Goal: Task Accomplishment & Management: Use online tool/utility

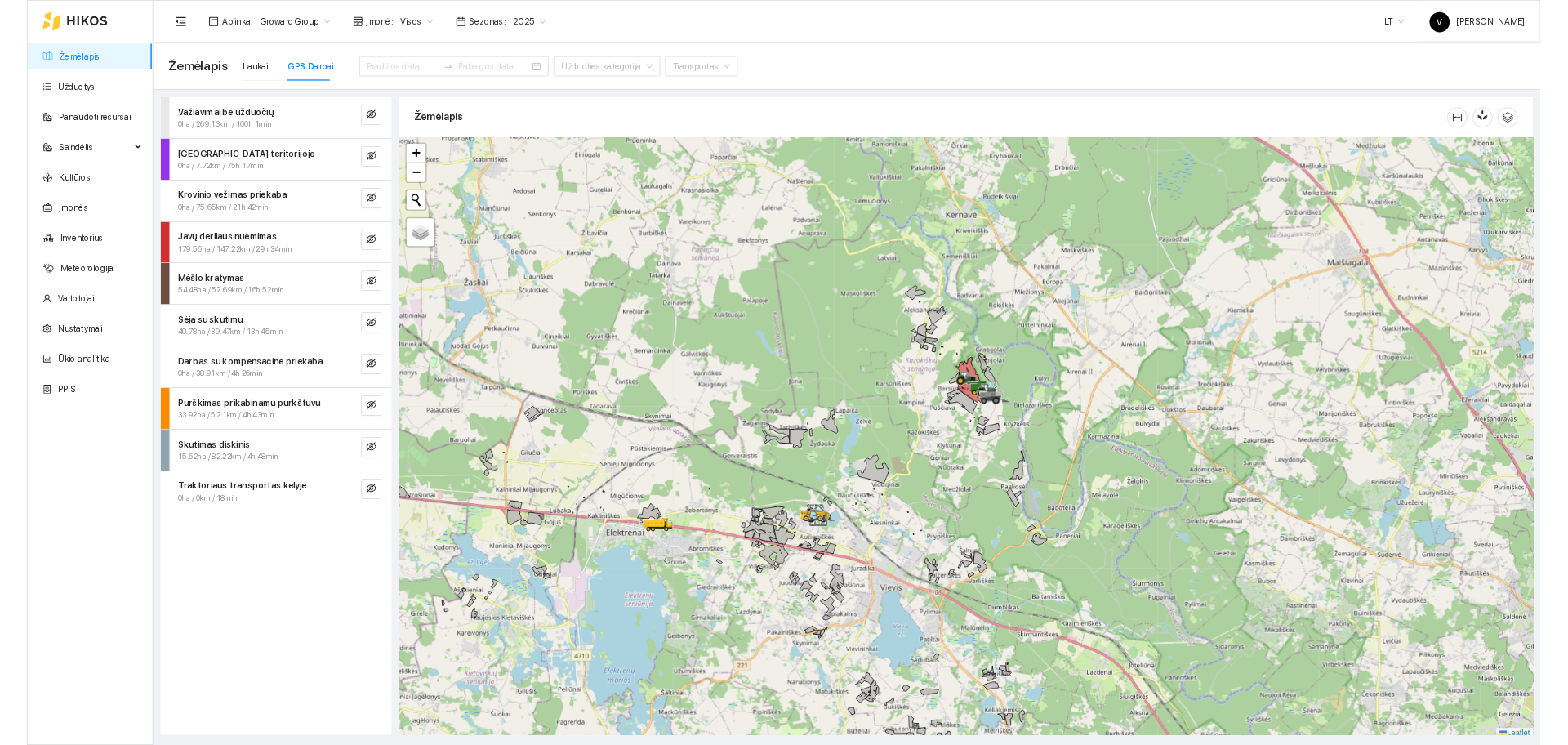
scroll to position [5, 0]
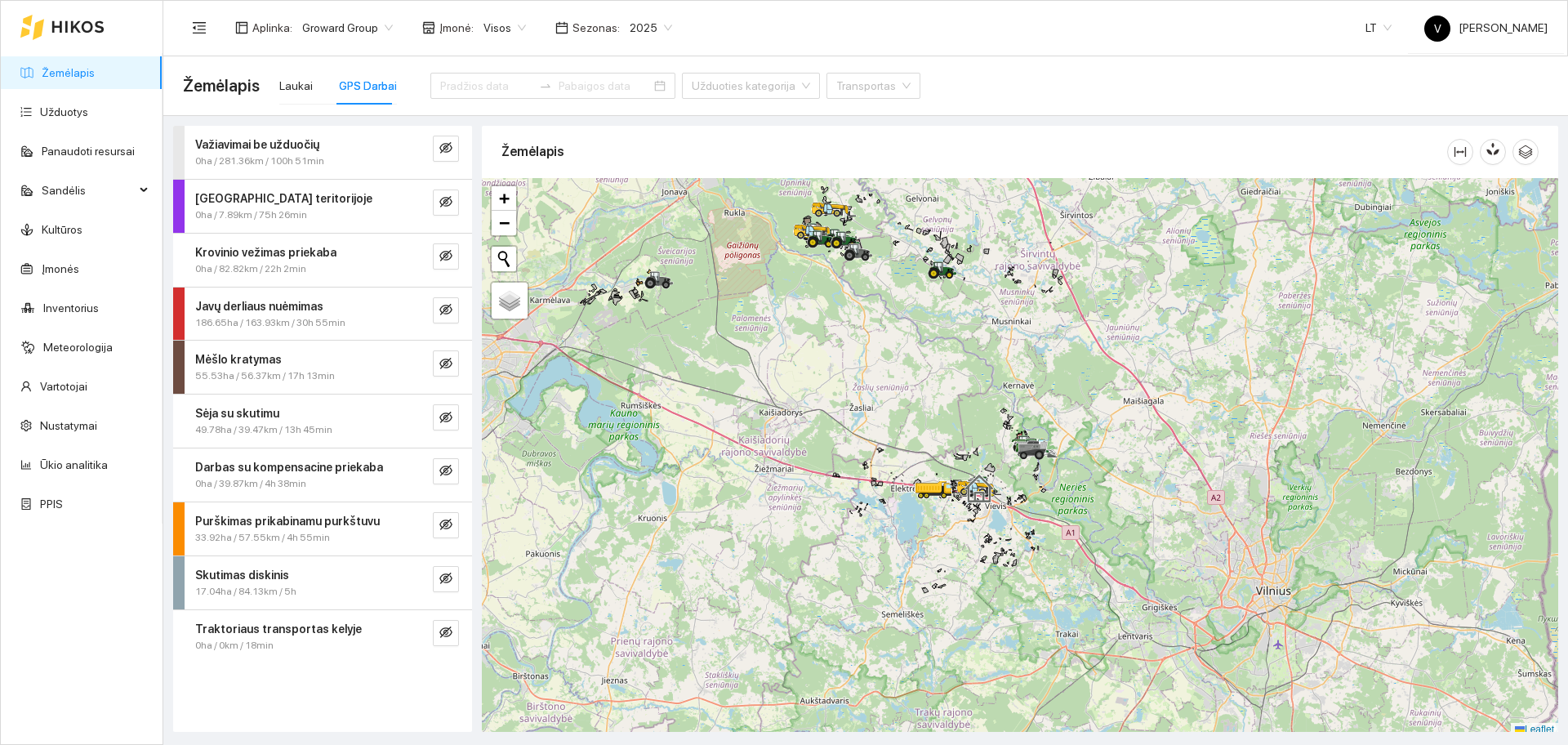
click at [1037, 178] on div at bounding box center [1020, 458] width 1076 height 559
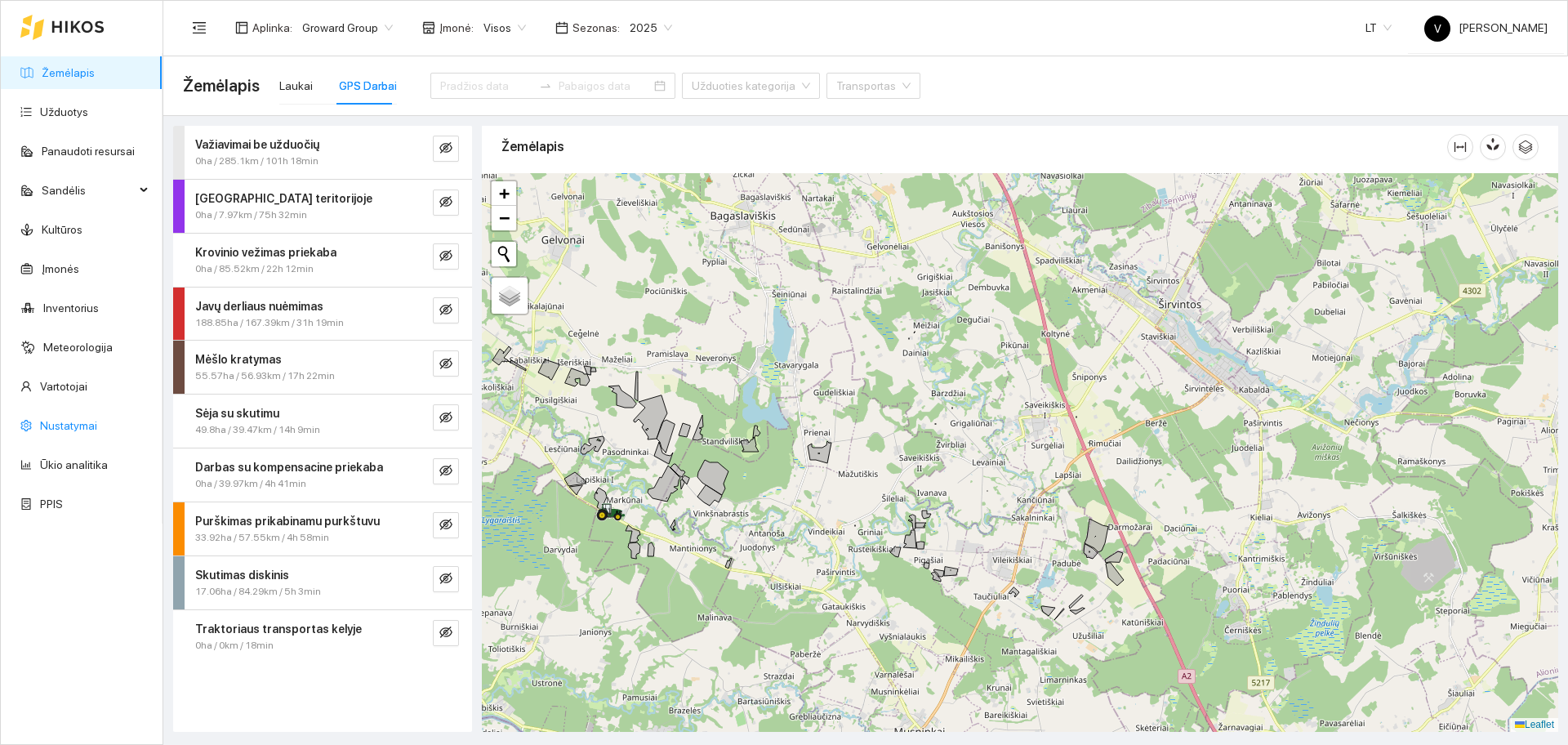
click at [79, 429] on link "Nustatymai" at bounding box center [69, 426] width 57 height 13
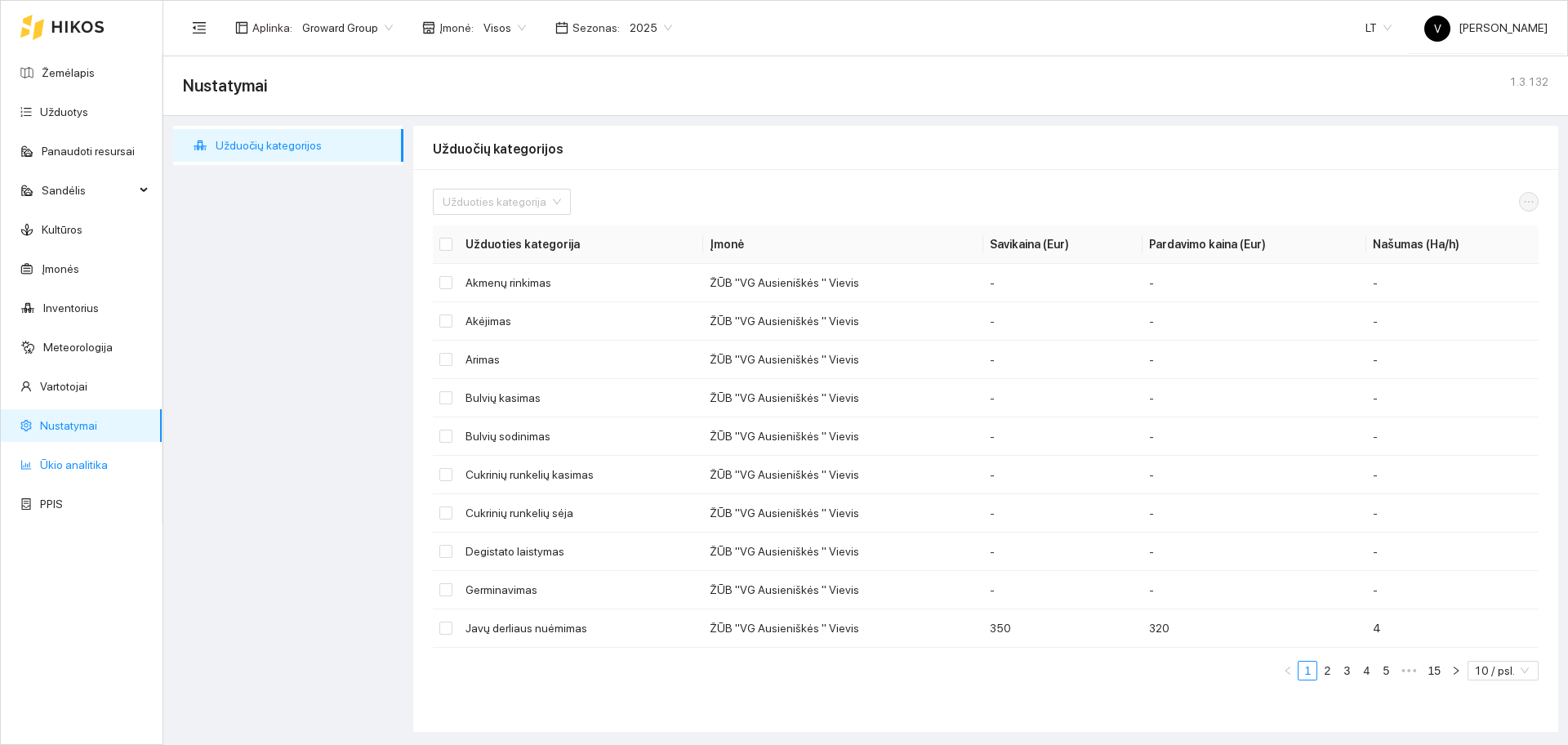
click at [76, 472] on link "Ūkio analitika" at bounding box center [74, 465] width 68 height 13
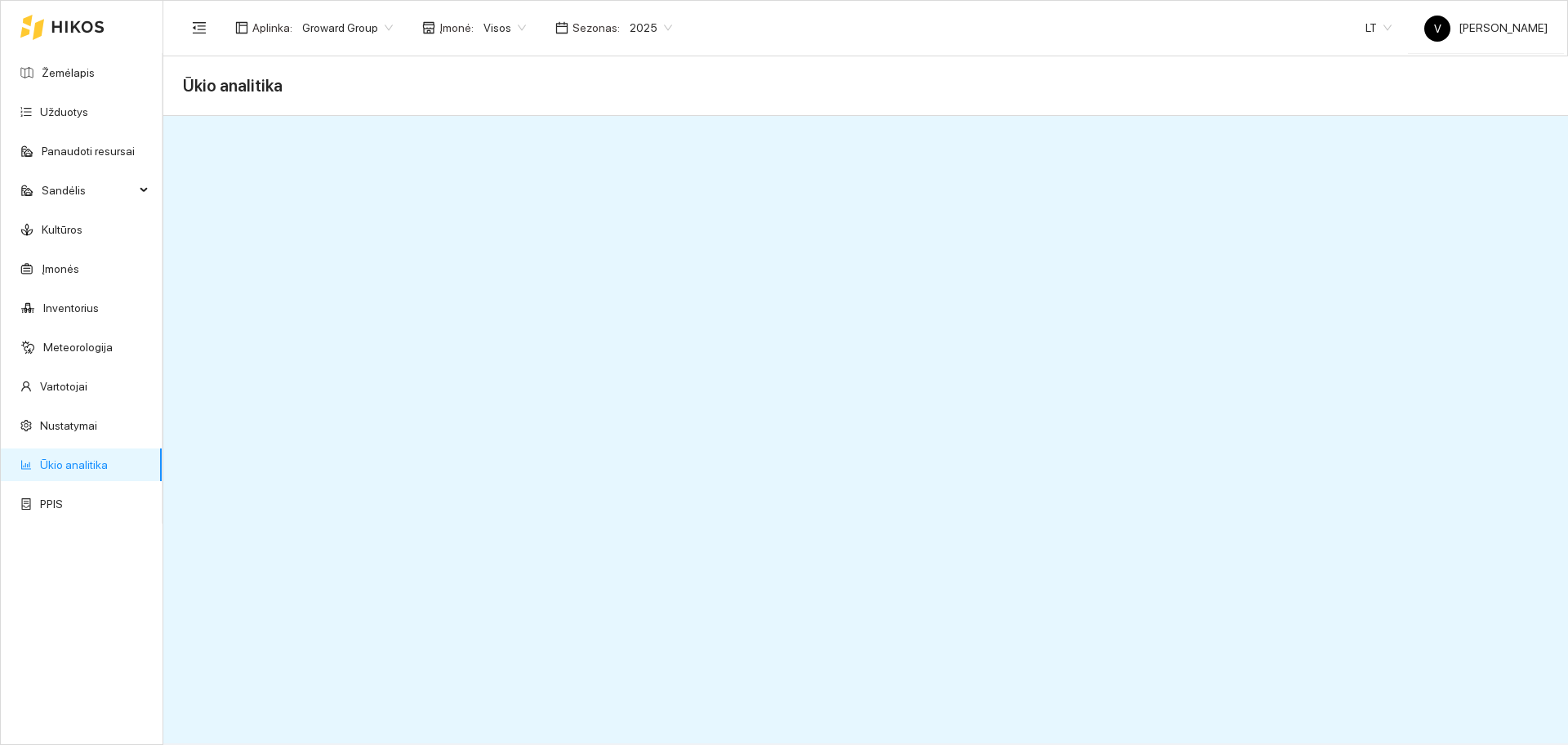
click at [656, 24] on span "2025" at bounding box center [650, 28] width 42 height 24
click at [640, 224] on div "2026" at bounding box center [638, 216] width 42 height 18
click at [484, 36] on span "Visos" at bounding box center [504, 28] width 42 height 24
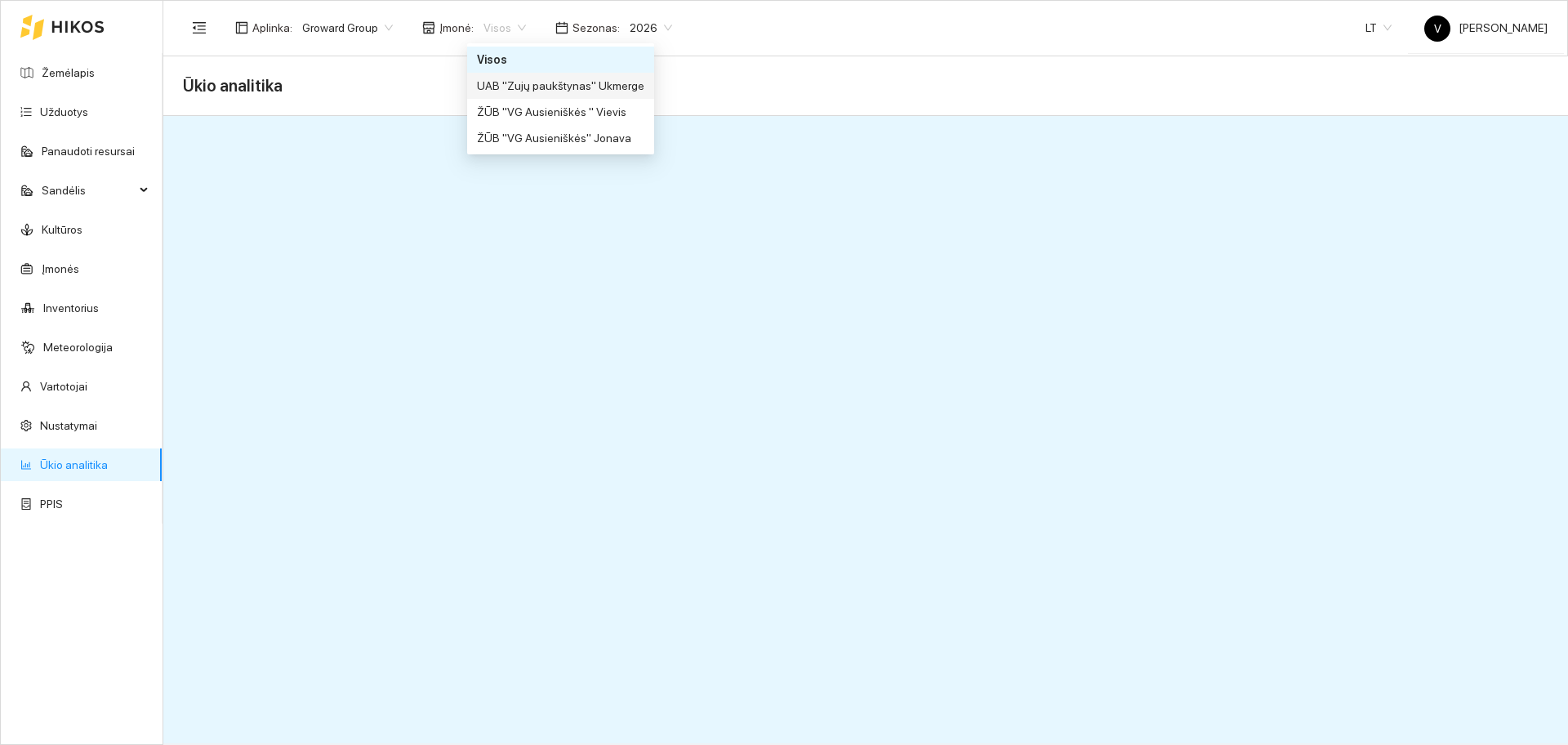
click at [590, 80] on div "UAB "Zujų paukštynas" Ukmerge" at bounding box center [561, 85] width 167 height 18
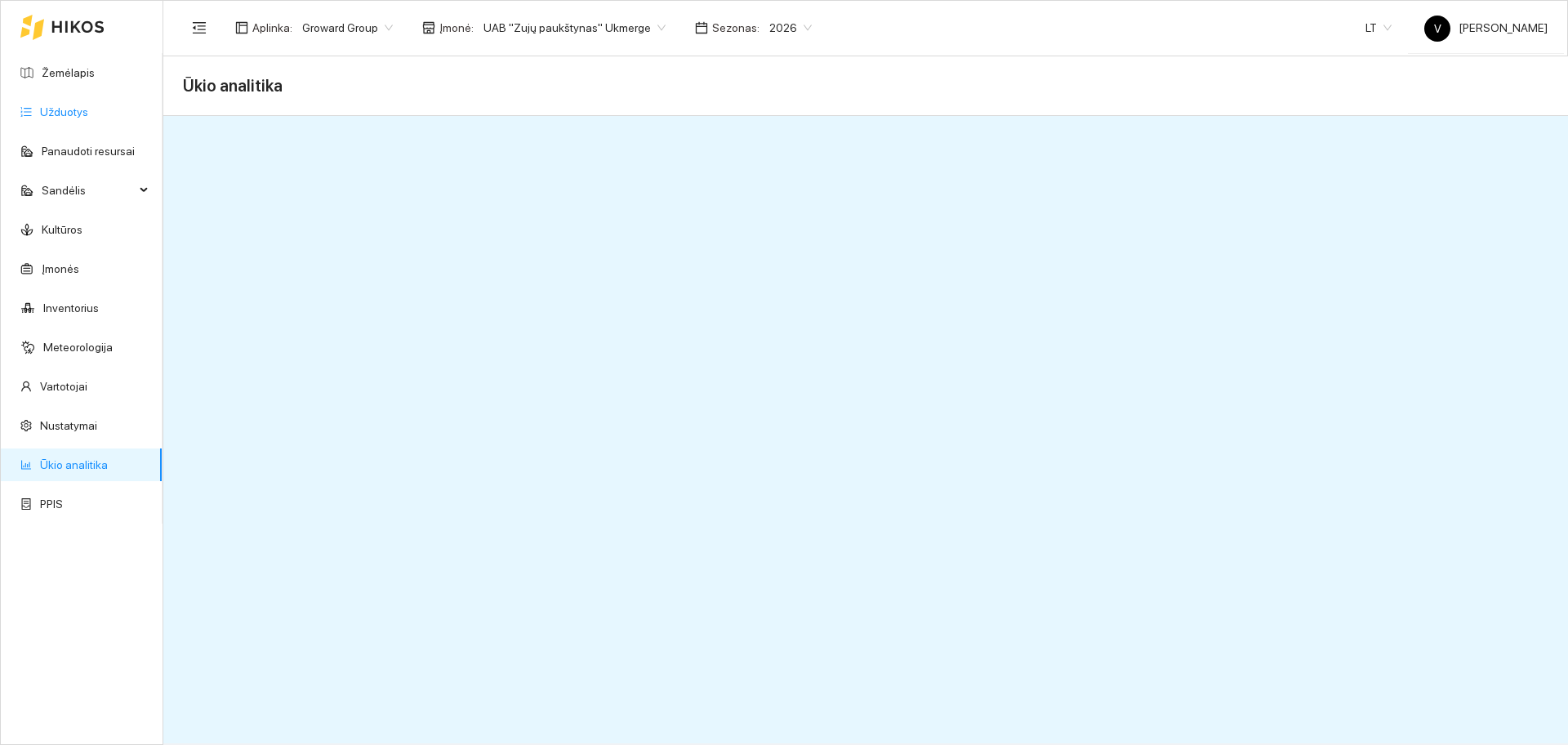
click at [72, 105] on link "Užduotys" at bounding box center [64, 112] width 48 height 13
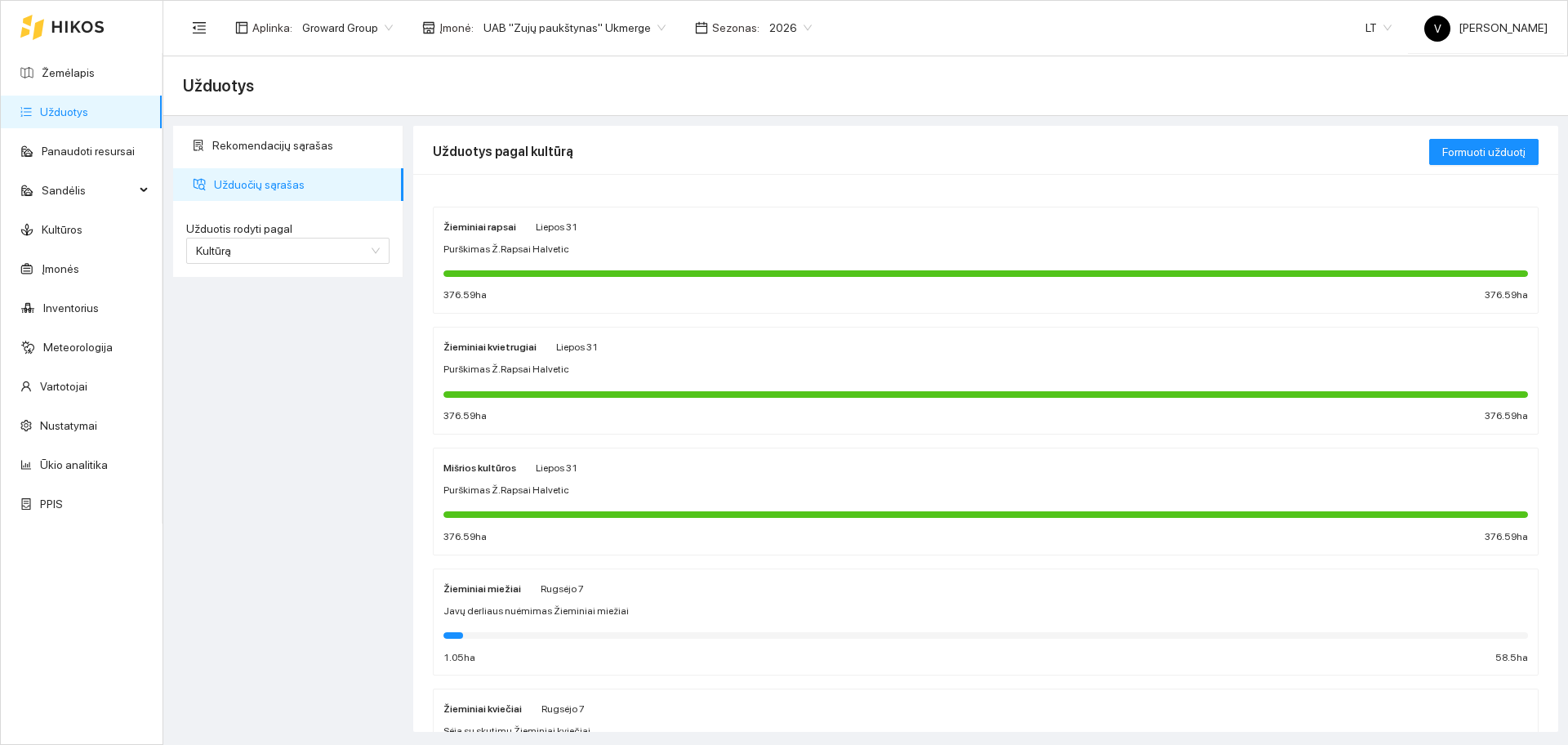
click at [482, 232] on strong "Žieminiai rapsai" at bounding box center [479, 227] width 72 height 11
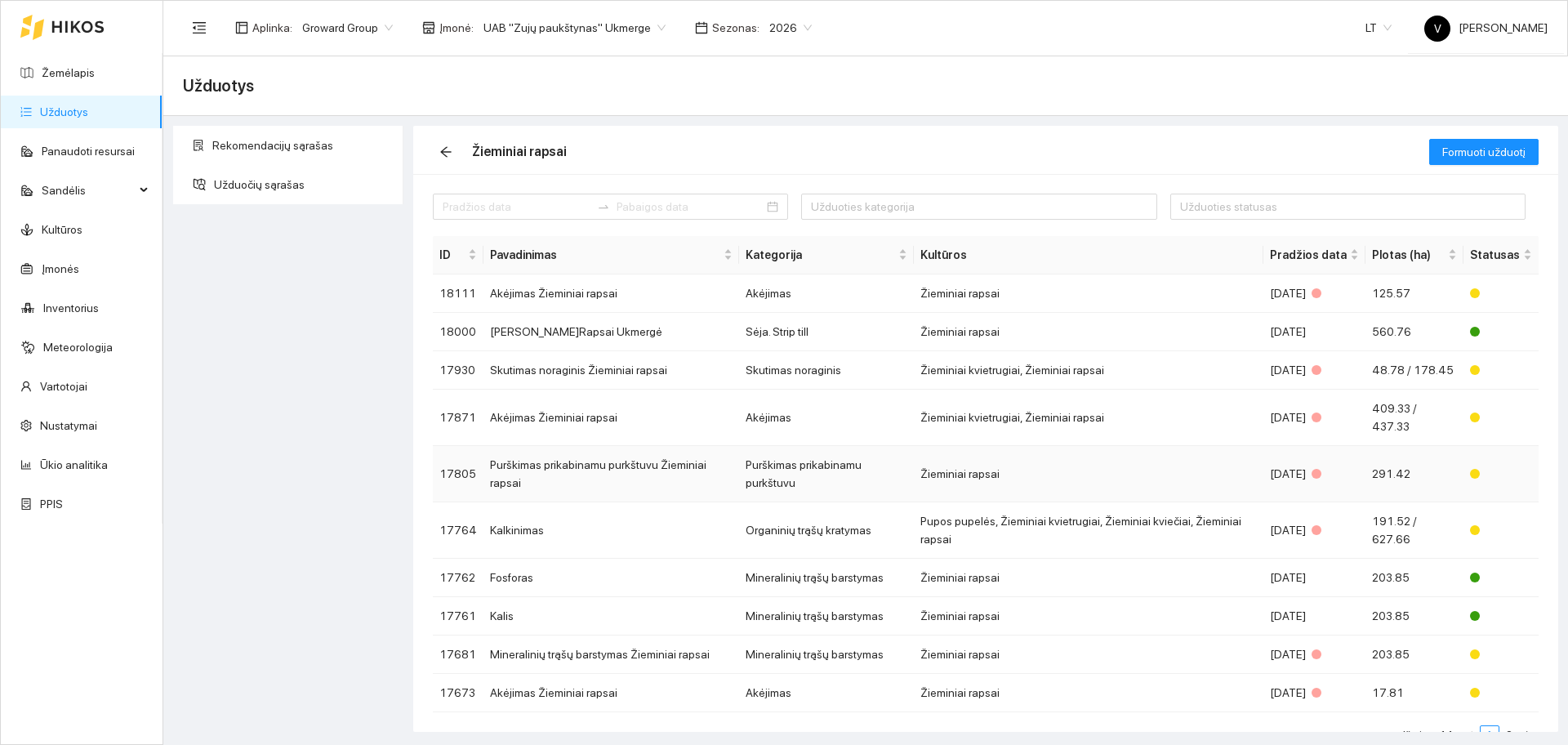
click at [592, 448] on td "Purškimas prikabinamu purkštuvu Žieminiai rapsai" at bounding box center [611, 474] width 255 height 56
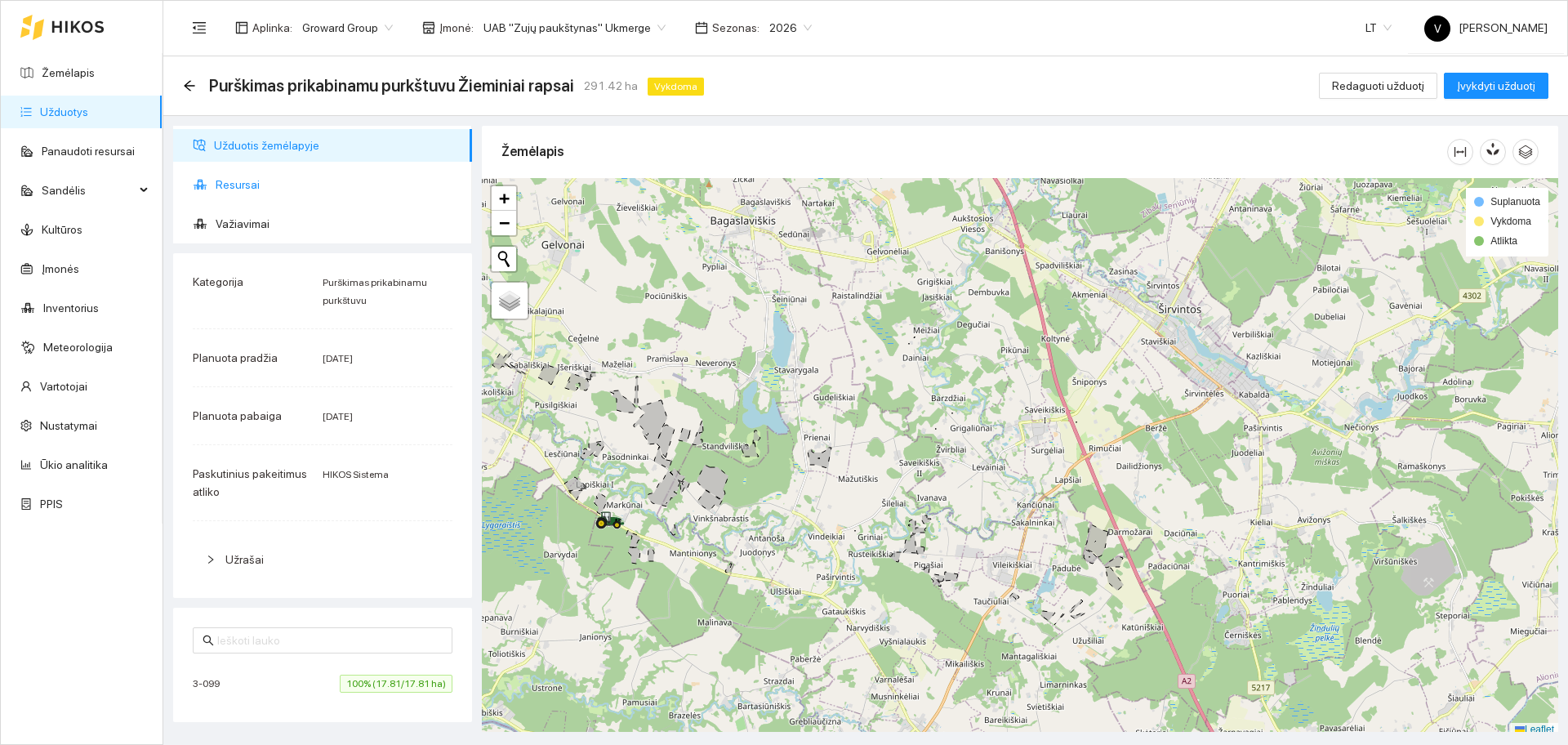
click at [248, 175] on span "Resursai" at bounding box center [337, 184] width 243 height 33
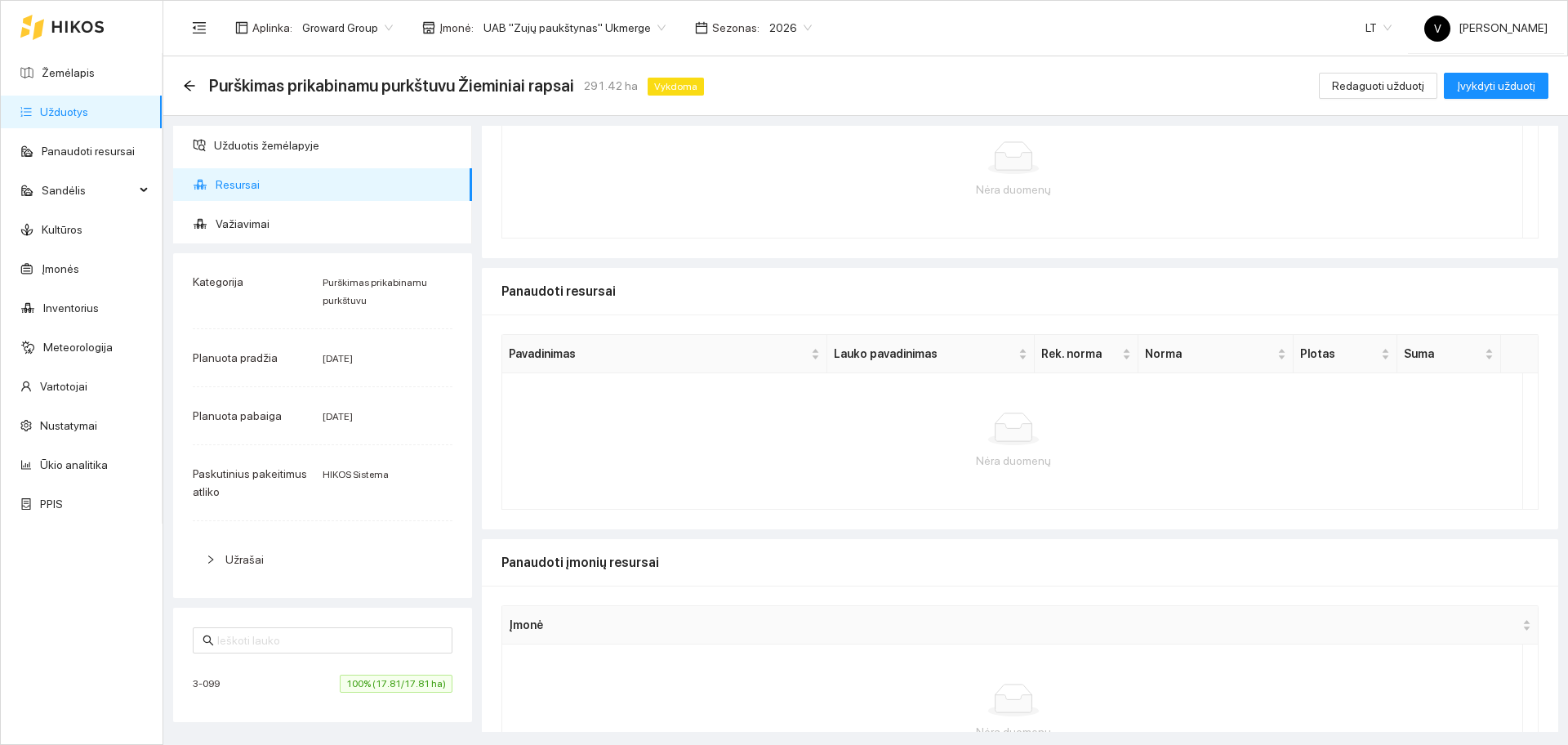
scroll to position [197, 0]
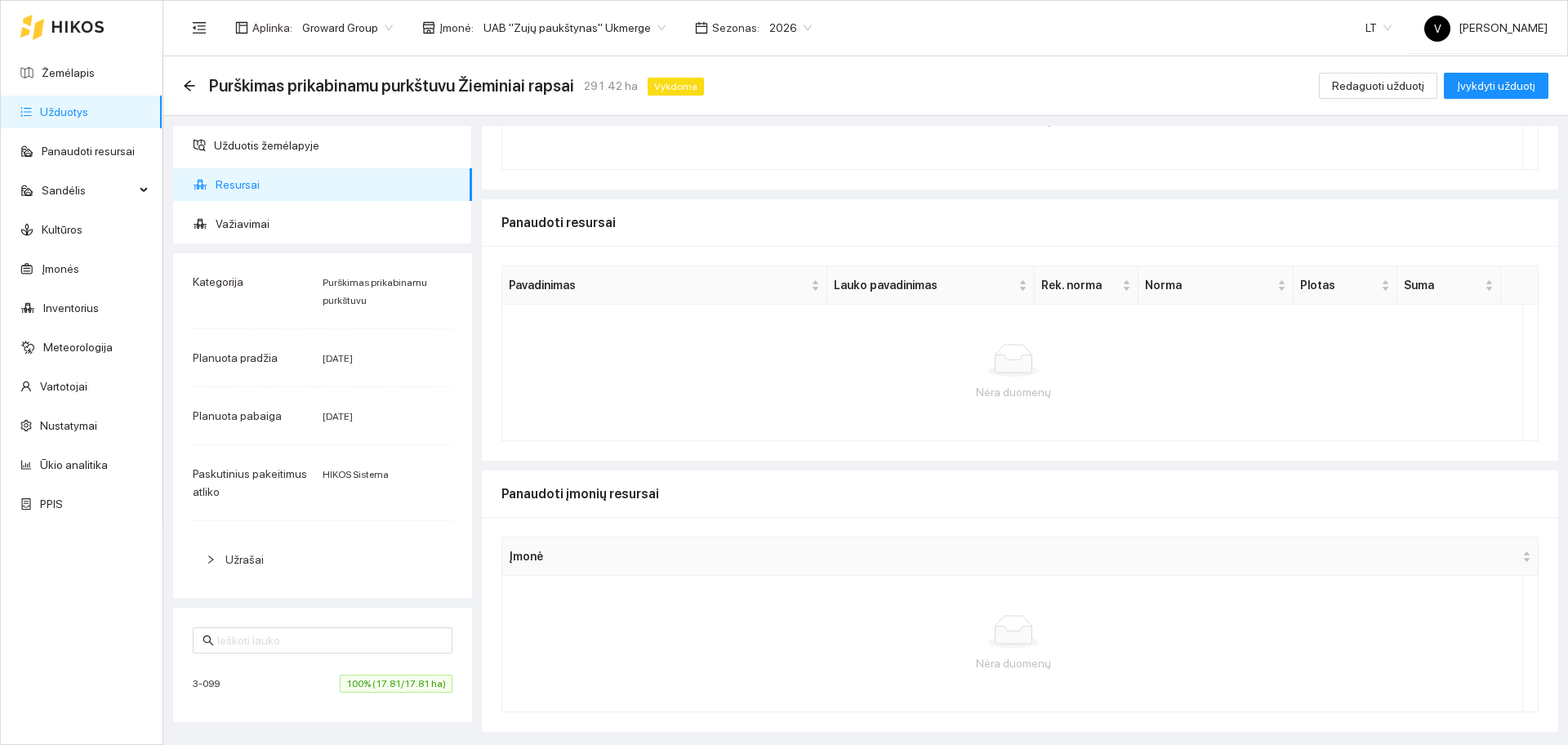
click at [82, 107] on link "Užduotys" at bounding box center [64, 112] width 48 height 13
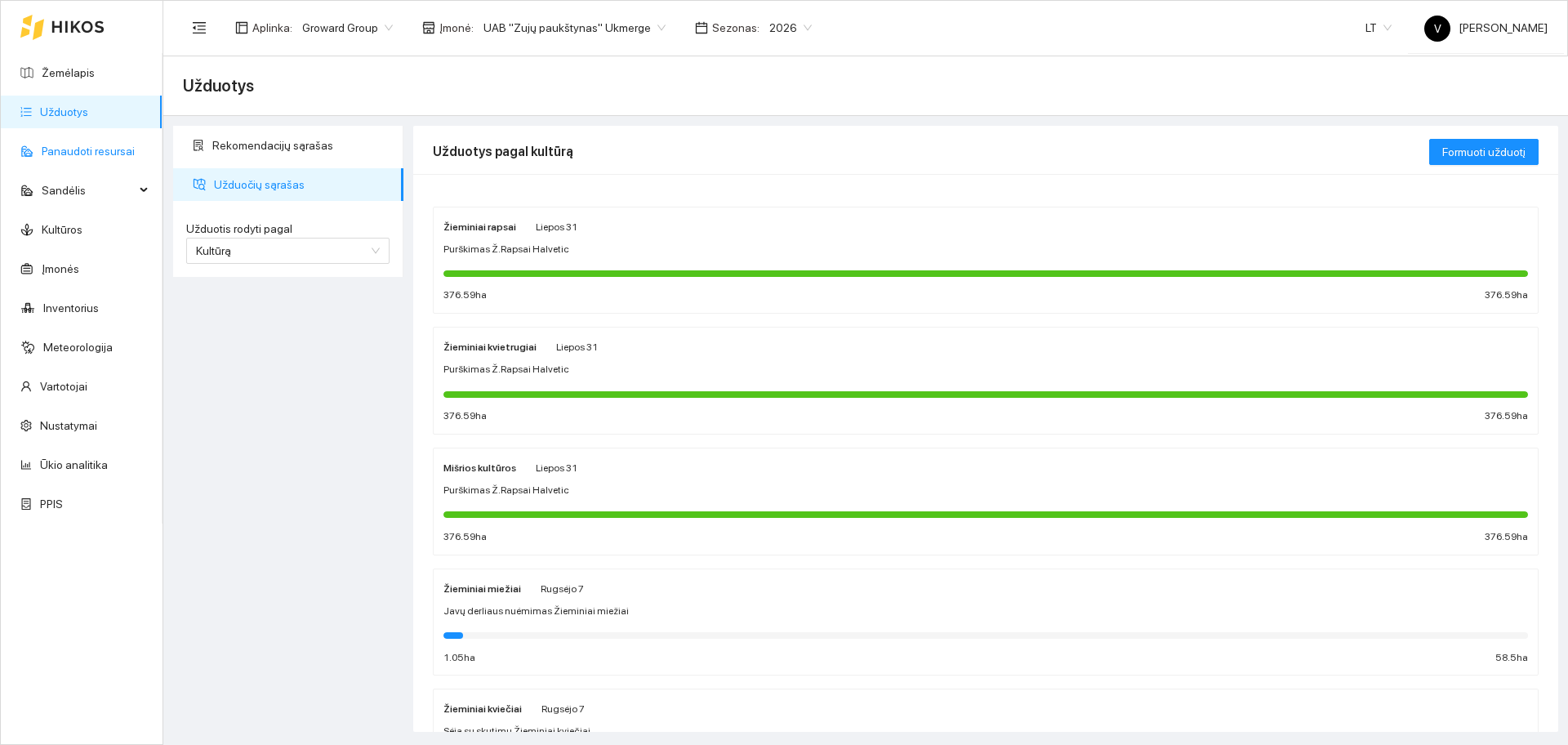
click at [98, 153] on link "Panaudoti resursai" at bounding box center [87, 151] width 93 height 13
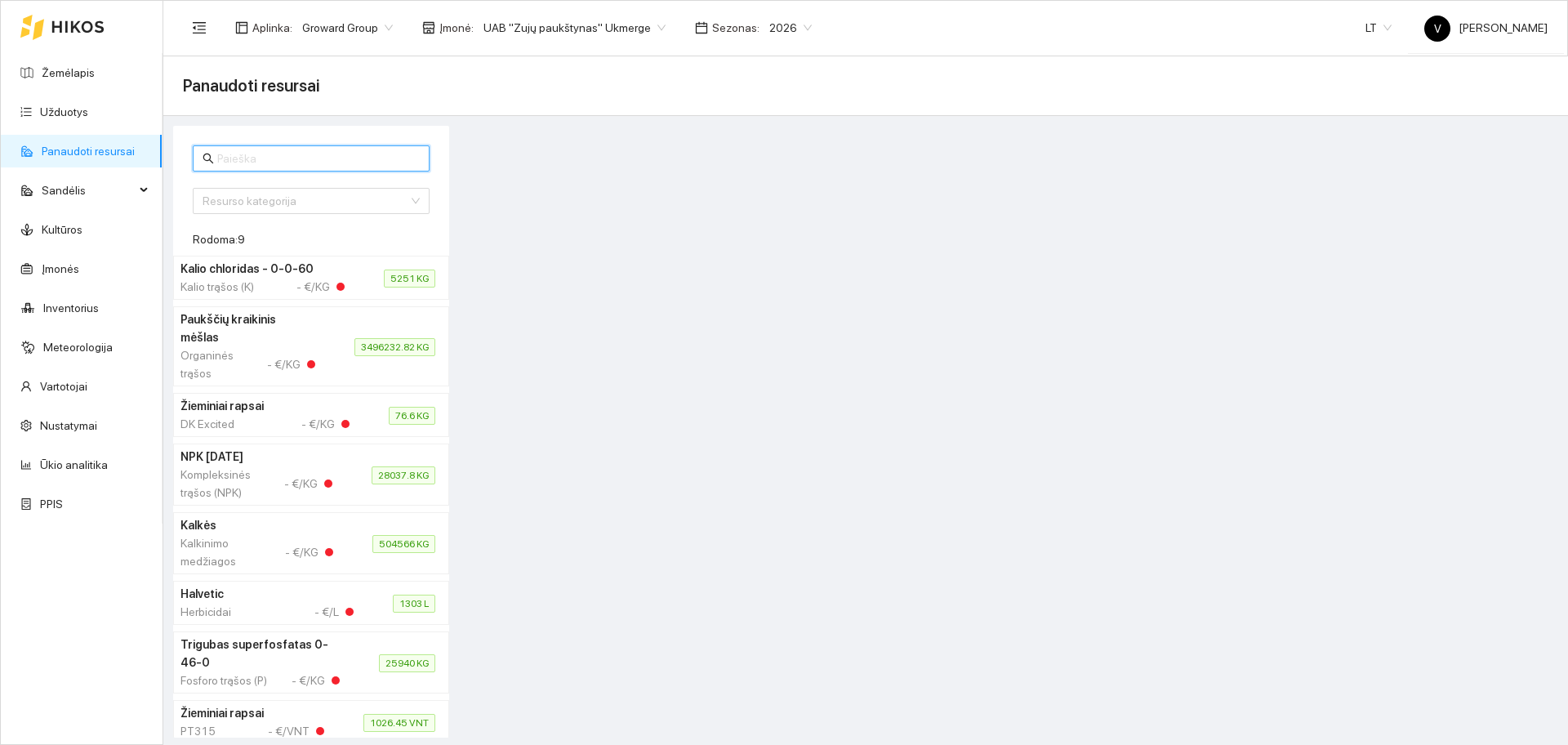
click at [260, 161] on input "text" at bounding box center [318, 158] width 203 height 18
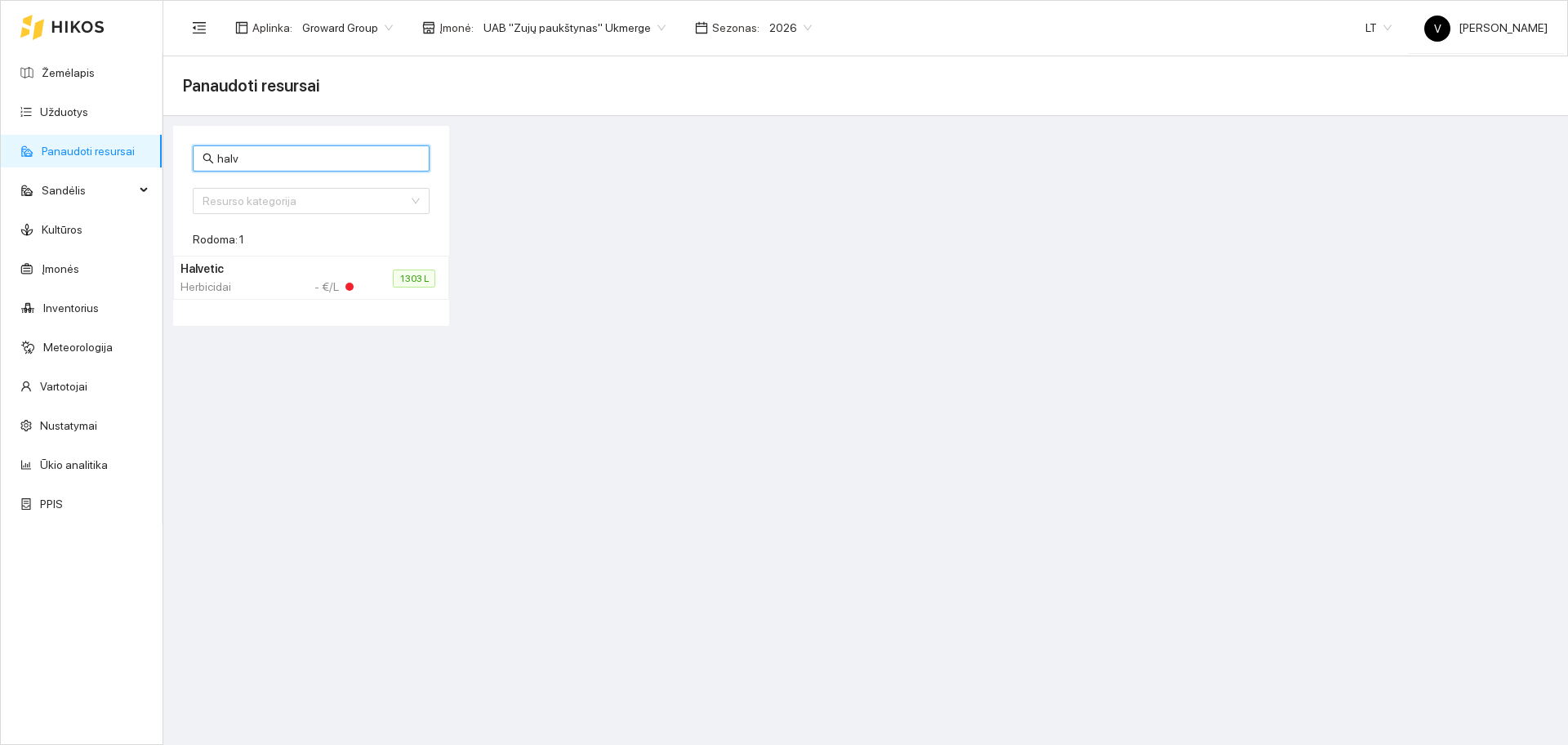
type input "halv"
click at [242, 270] on h4 "Halvetic" at bounding box center [262, 269] width 163 height 18
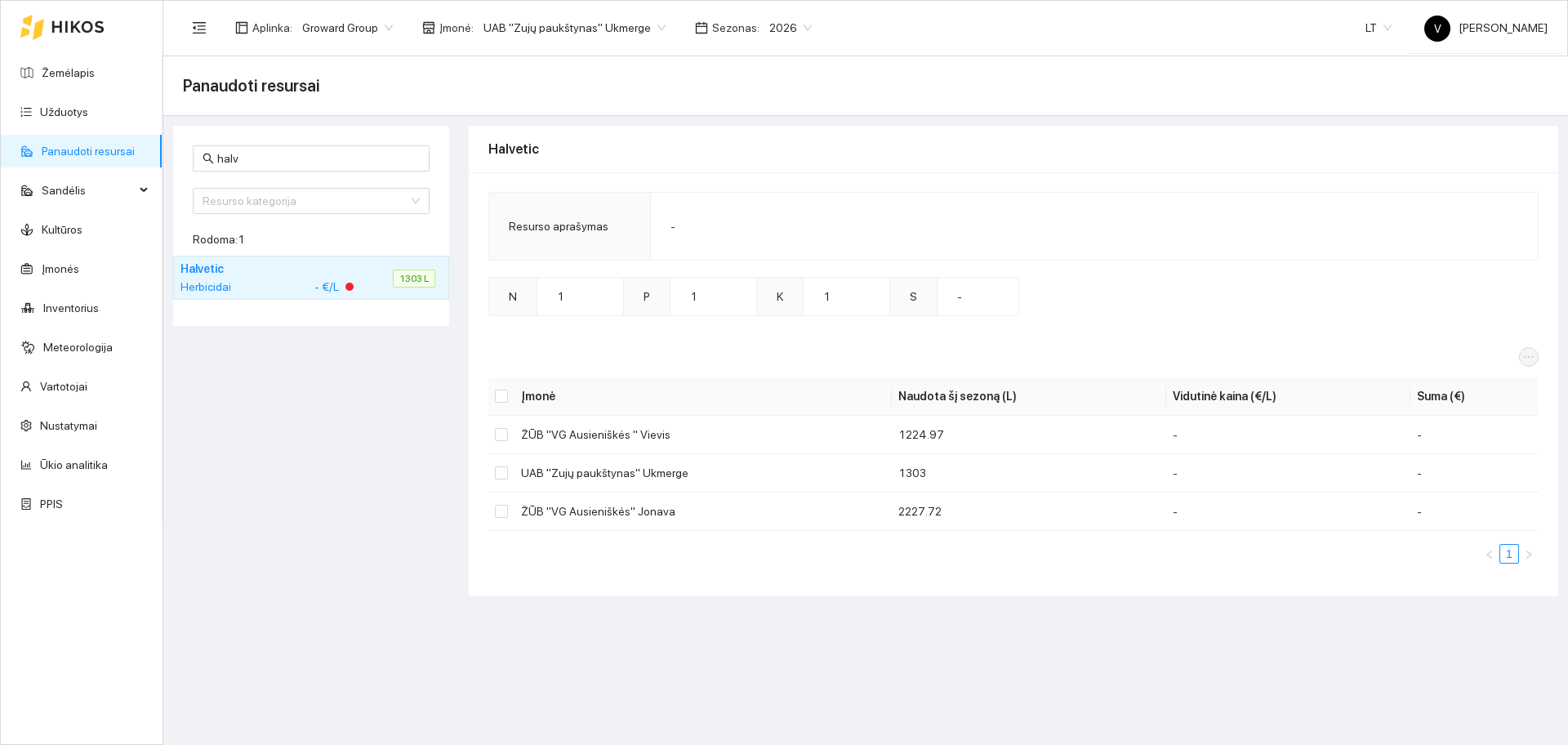
click at [253, 283] on div "Herbicidai - €/L" at bounding box center [267, 287] width 173 height 18
click at [254, 203] on div "Resurso kategorija" at bounding box center [311, 201] width 237 height 26
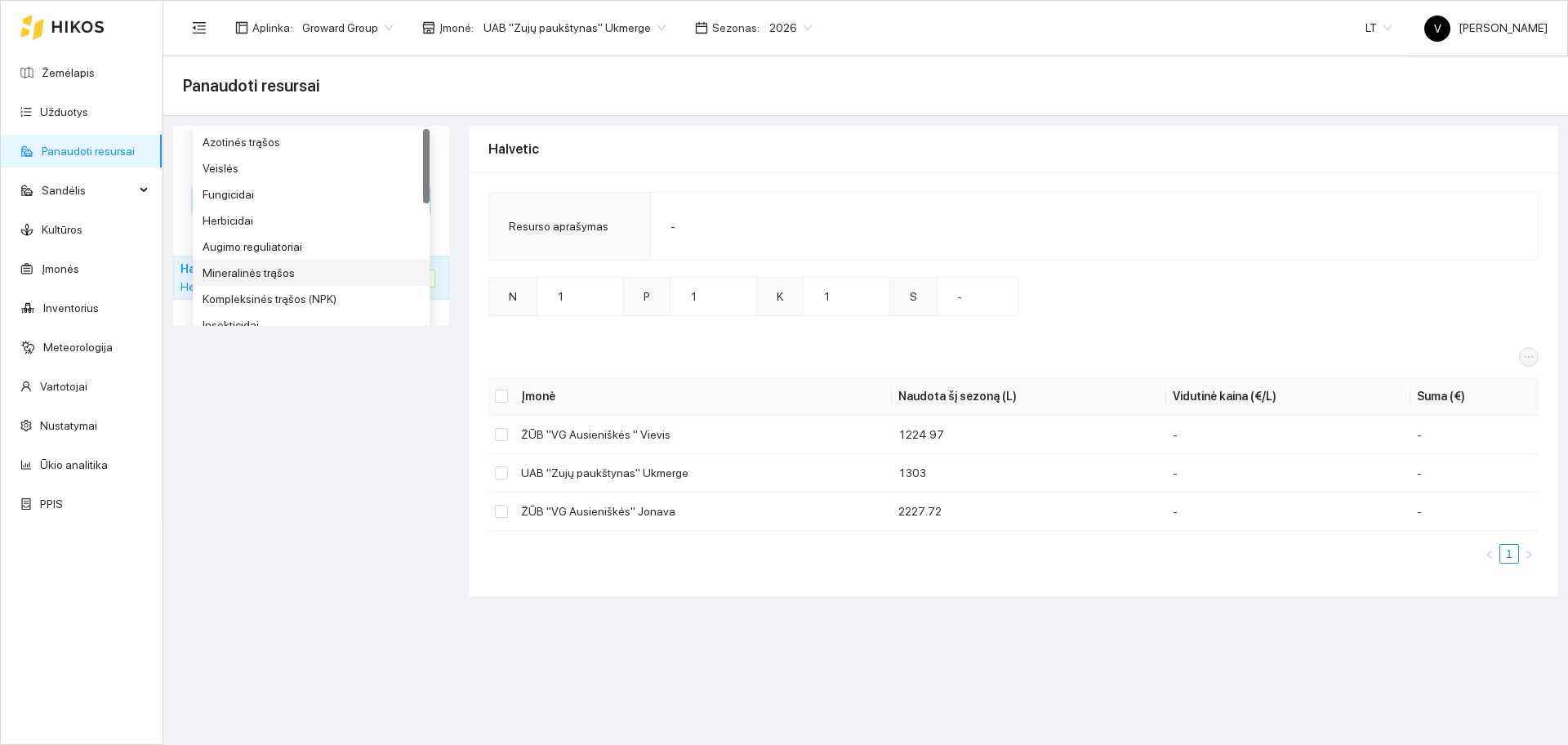
click at [296, 532] on div "halv Resurso kategorija 6 7 8 Azotinės trąšos Veislės Fungicidai Herbicidai Aug…" at bounding box center [311, 361] width 285 height 471
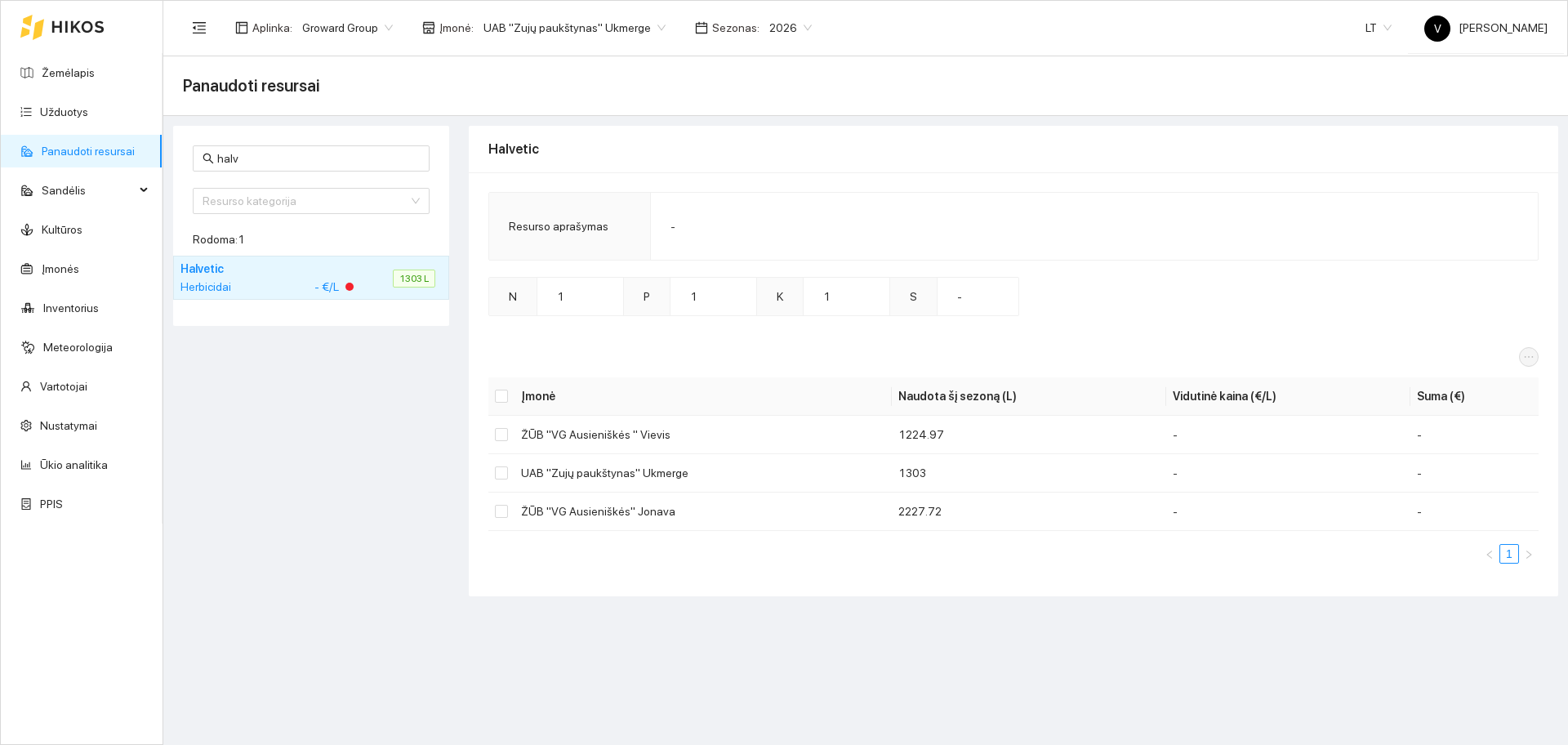
click at [117, 148] on link "Panaudoti resursai" at bounding box center [87, 151] width 93 height 13
click at [123, 149] on link "Panaudoti resursai" at bounding box center [87, 151] width 93 height 13
click at [275, 201] on div "Resurso kategorija 6 7 8 Azotinės trąšos Veislės Fungicidai Herbicidai Augimo r…" at bounding box center [311, 201] width 237 height 26
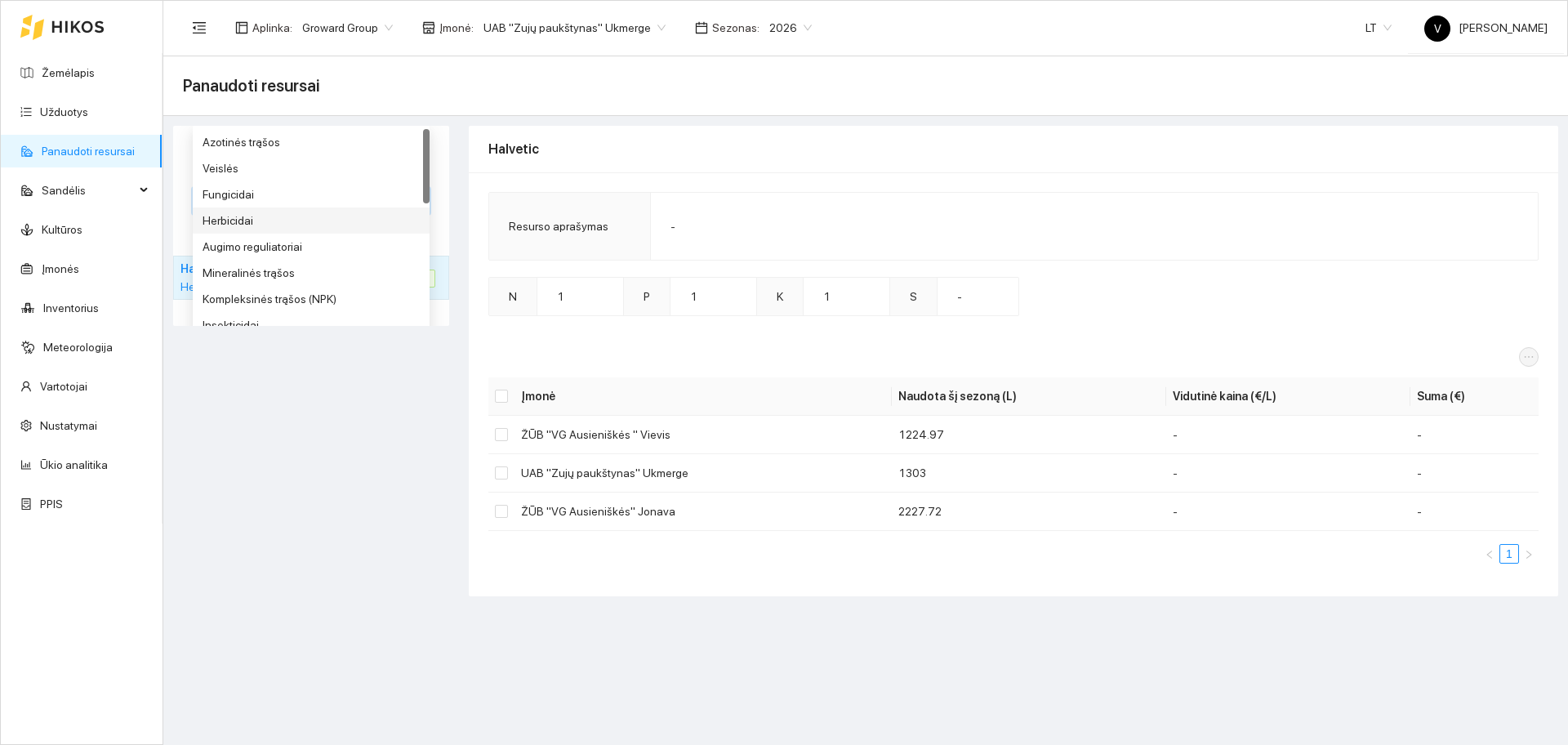
click at [247, 213] on div "Herbicidai" at bounding box center [311, 220] width 217 height 18
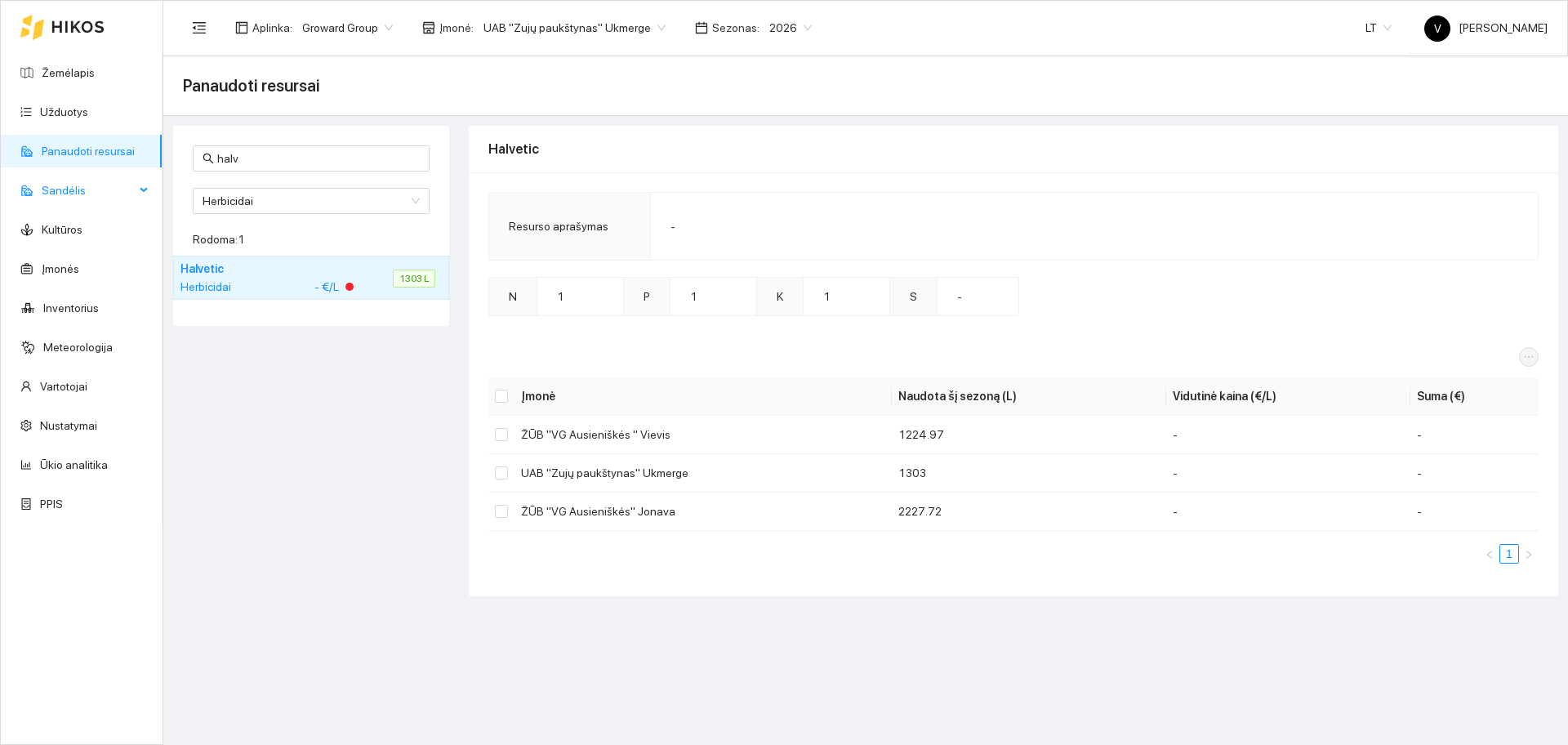
click at [99, 187] on span "Sandėlis" at bounding box center [87, 190] width 93 height 33
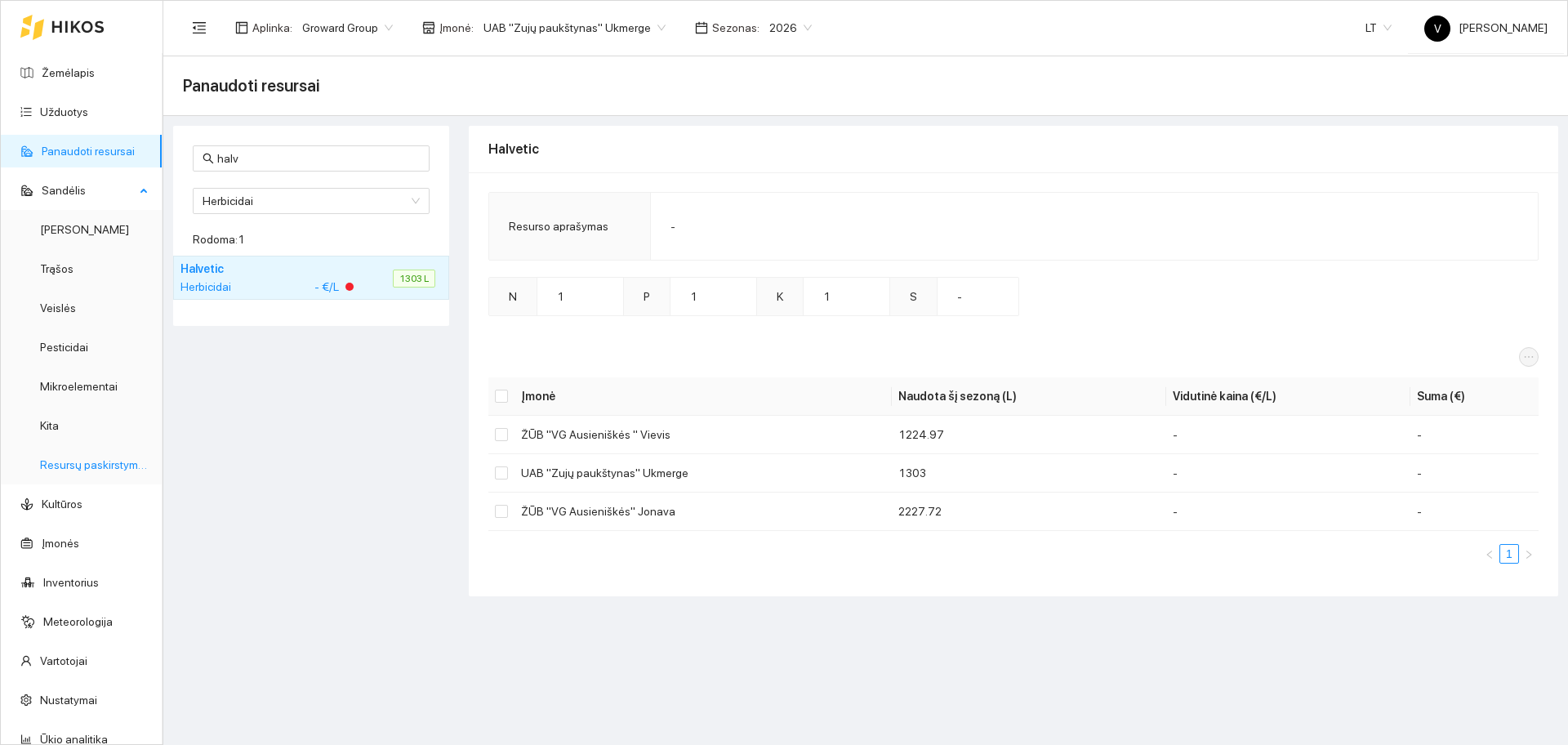
click at [104, 465] on link "Resursų paskirstymas" at bounding box center [95, 465] width 110 height 13
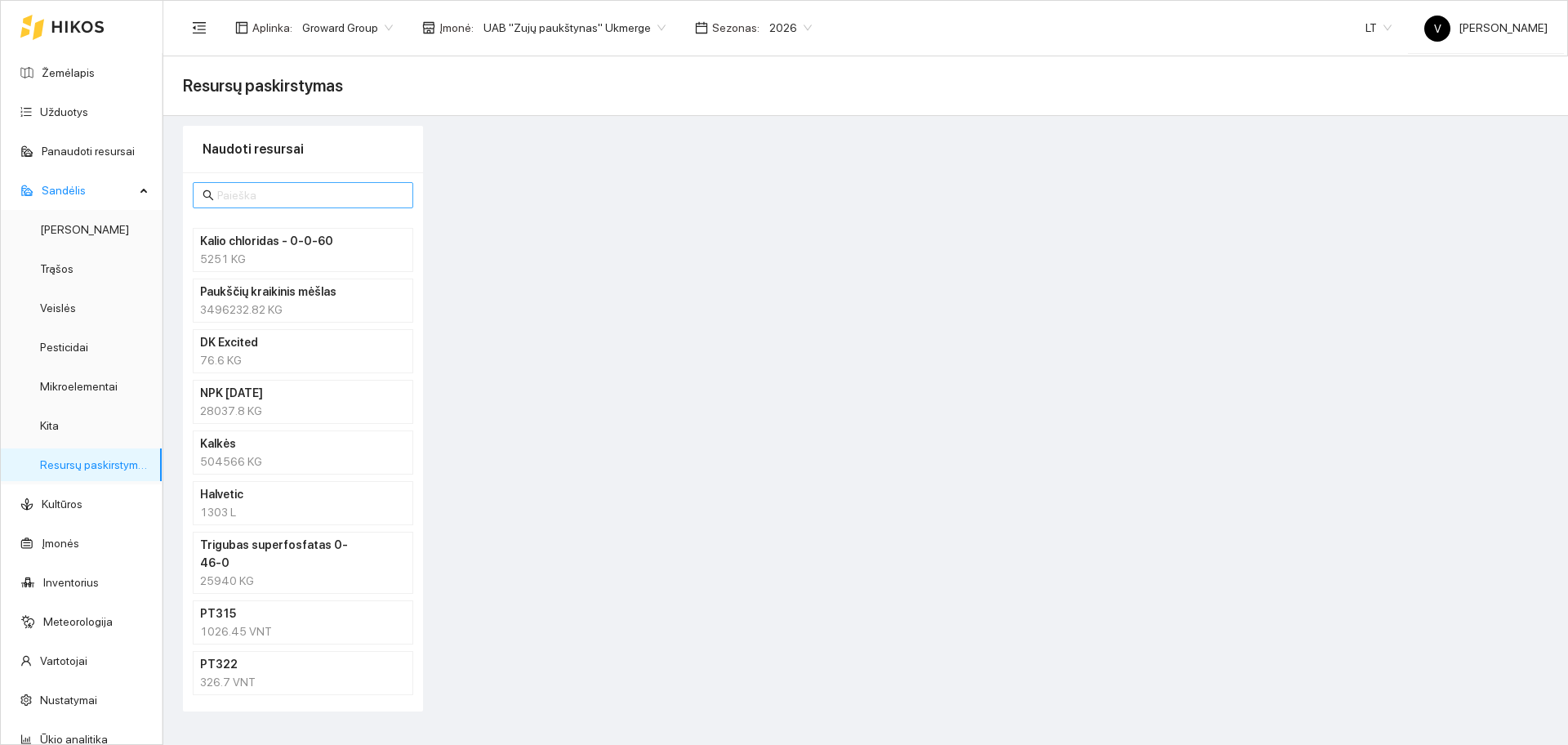
click at [262, 204] on span at bounding box center [302, 195] width 221 height 26
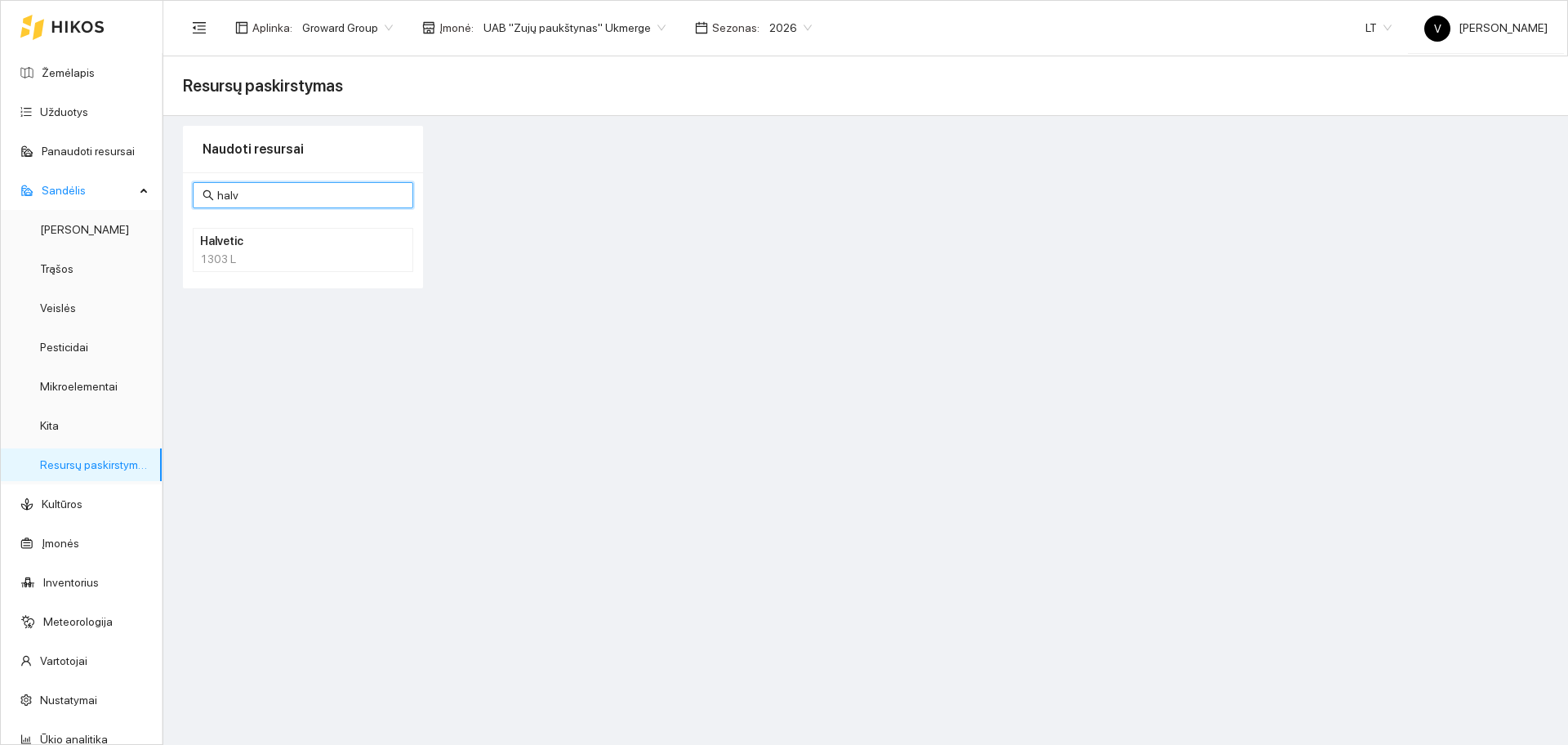
type input "halv"
click at [234, 252] on div "1303 L" at bounding box center [302, 258] width 206 height 18
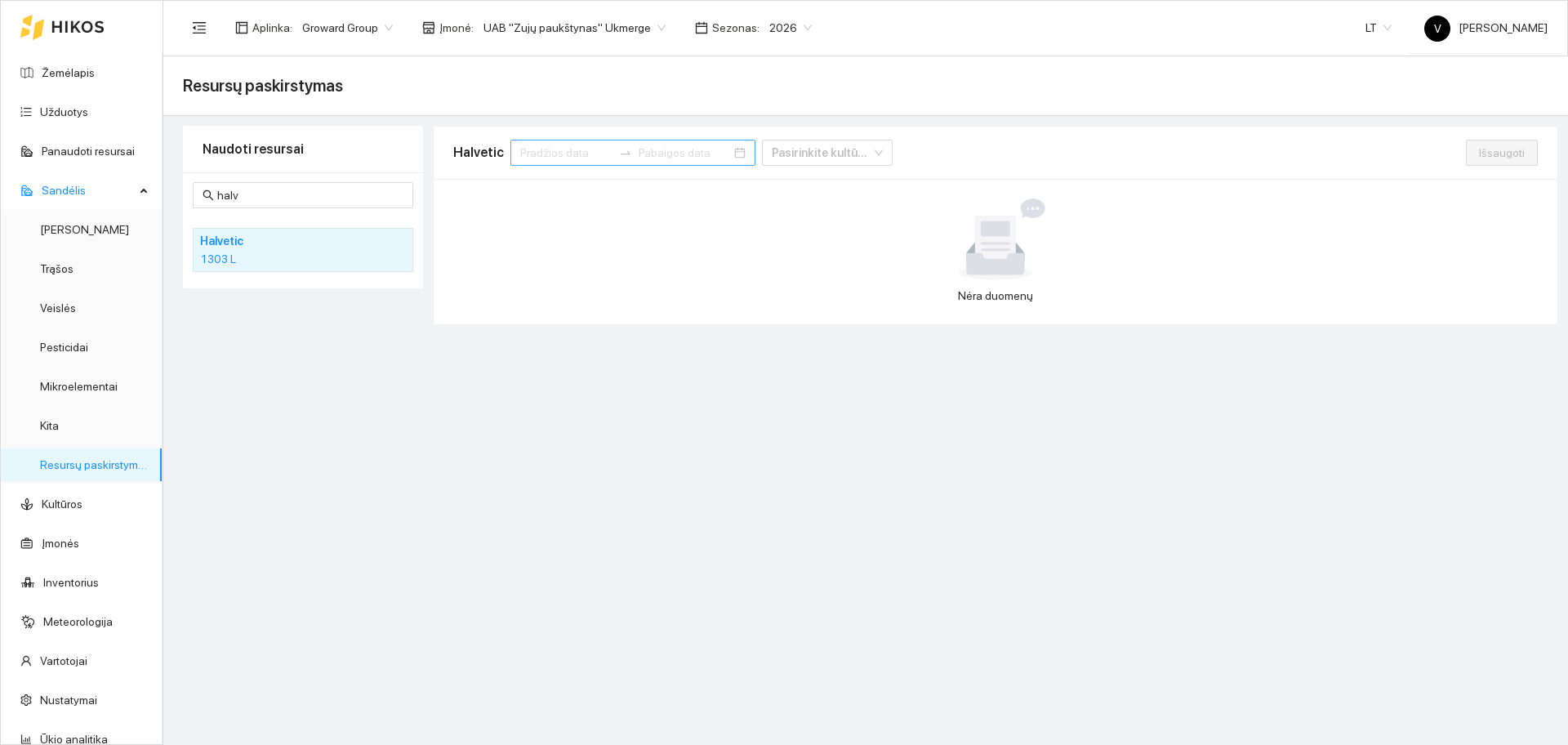
click at [564, 144] on div at bounding box center [633, 153] width 245 height 26
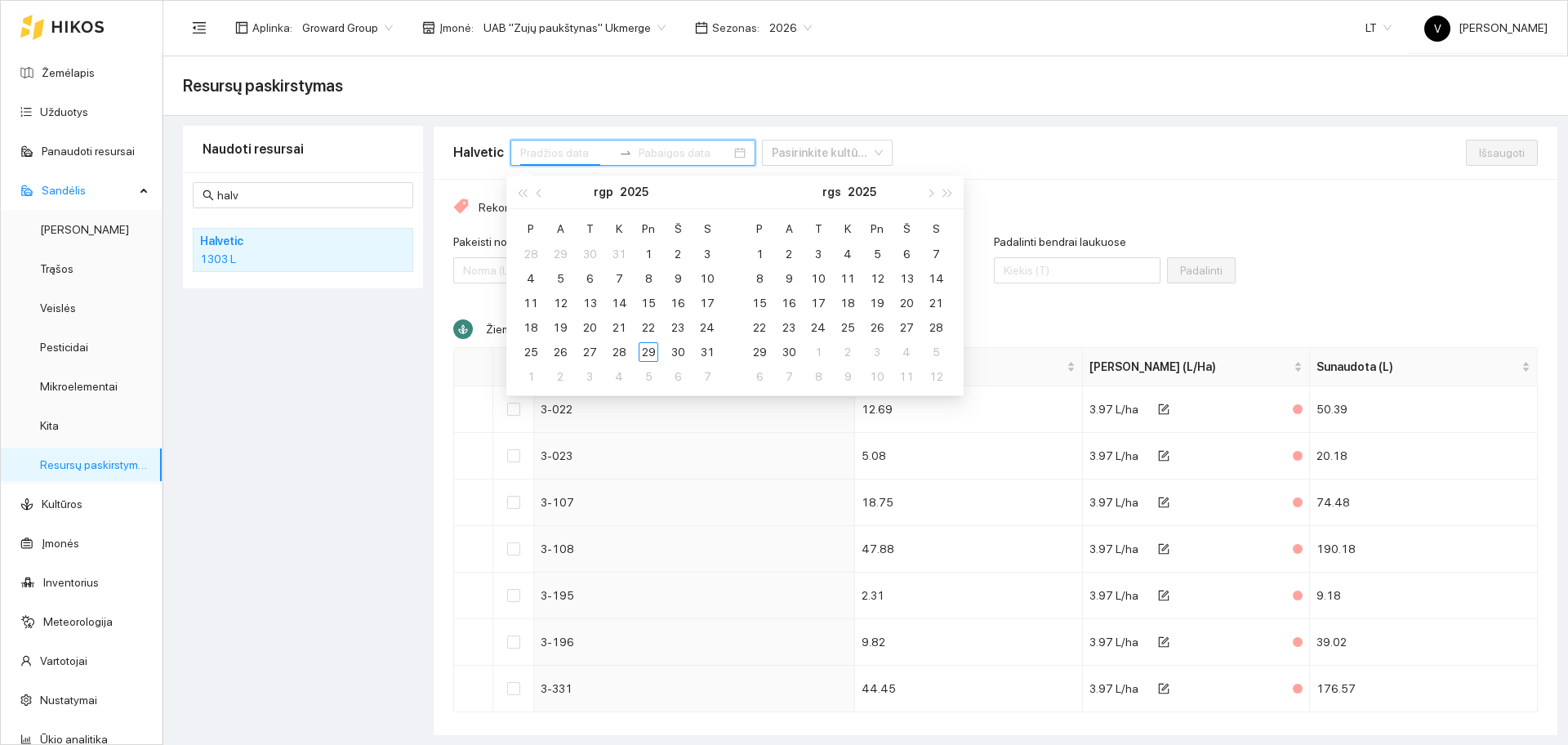
click at [561, 154] on input at bounding box center [566, 152] width 92 height 18
type input "[DATE]"
click at [647, 254] on div "1" at bounding box center [648, 254] width 20 height 20
type input "[DATE]"
click at [706, 353] on div "31" at bounding box center [707, 351] width 20 height 20
